Goal: Task Accomplishment & Management: Use online tool/utility

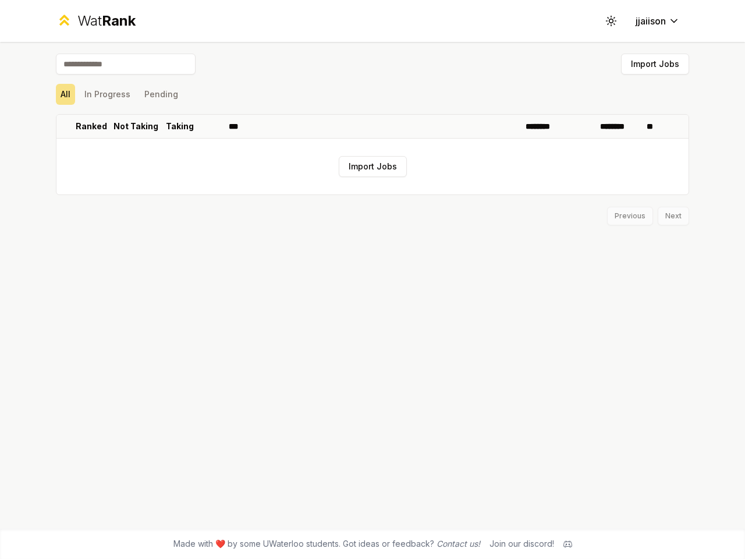
click at [611, 21] on icon at bounding box center [610, 20] width 11 height 11
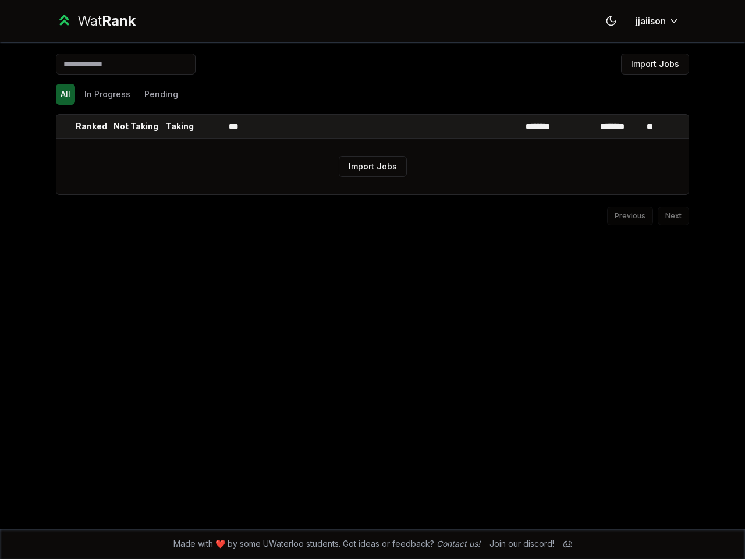
click at [655, 64] on button "Import Jobs" at bounding box center [655, 64] width 68 height 21
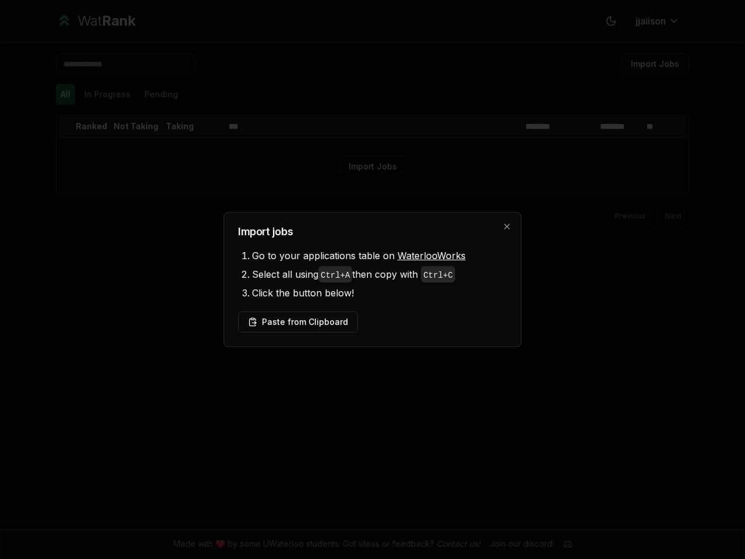
click at [107, 94] on div at bounding box center [372, 279] width 745 height 559
click at [161, 94] on button "Pending" at bounding box center [161, 94] width 43 height 21
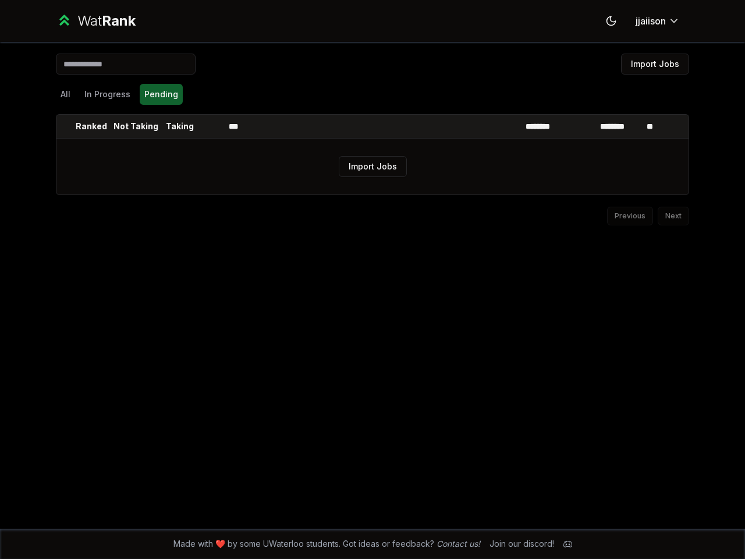
click at [66, 126] on th at bounding box center [65, 126] width 19 height 23
click at [91, 126] on p "Ranked" at bounding box center [91, 126] width 31 height 12
click at [136, 126] on p "Not Taking" at bounding box center [135, 126] width 45 height 12
click at [180, 126] on p "Taking" at bounding box center [180, 126] width 28 height 12
click at [210, 126] on th at bounding box center [210, 126] width 28 height 23
